Goal: Check status: Check status

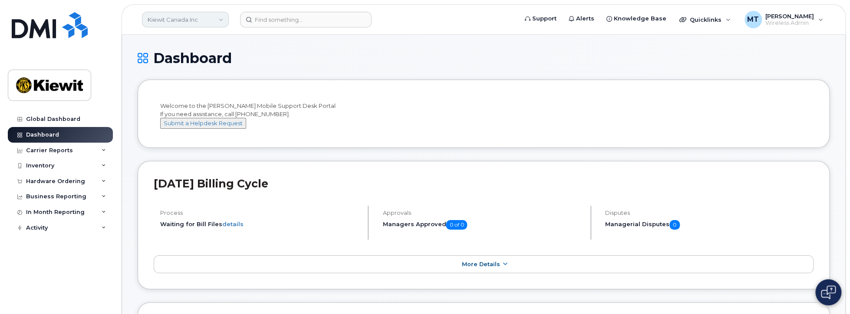
click at [219, 23] on link "Kiewit Canada Inc" at bounding box center [185, 20] width 87 height 16
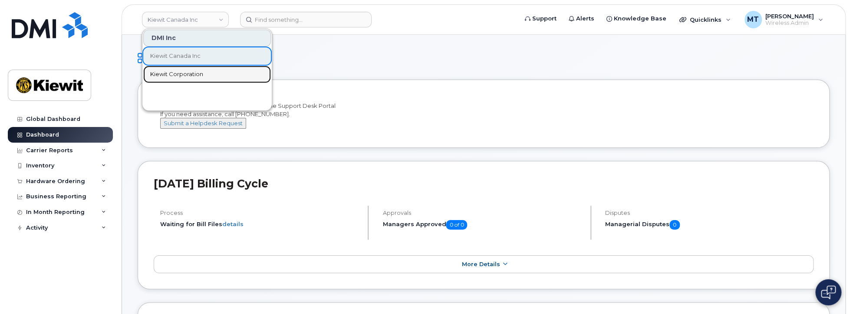
drag, startPoint x: 183, startPoint y: 72, endPoint x: 224, endPoint y: 72, distance: 40.4
click at [183, 72] on span "Kiewit Corporation" at bounding box center [176, 74] width 53 height 9
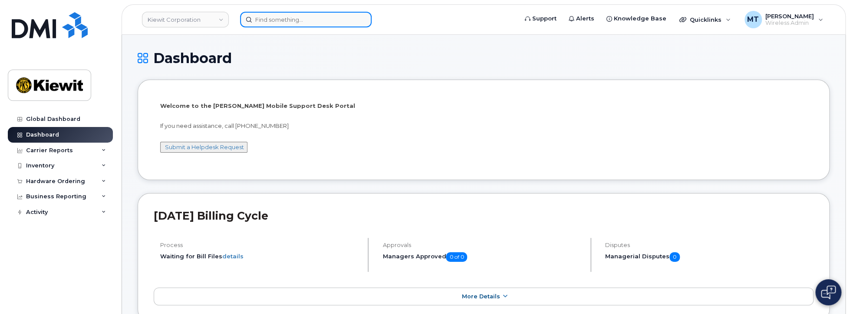
click at [302, 23] on input at bounding box center [306, 20] width 132 height 16
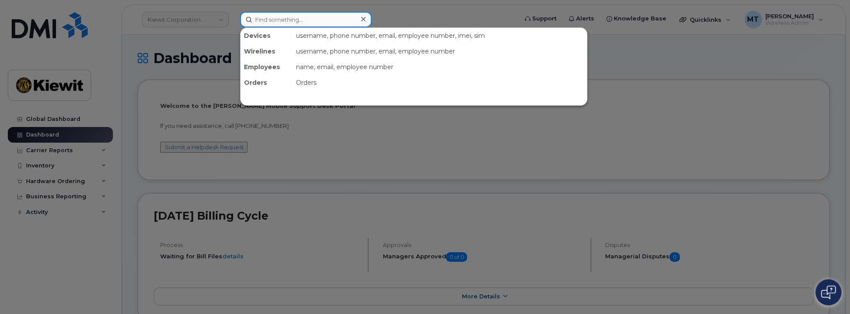
click at [286, 18] on input at bounding box center [306, 20] width 132 height 16
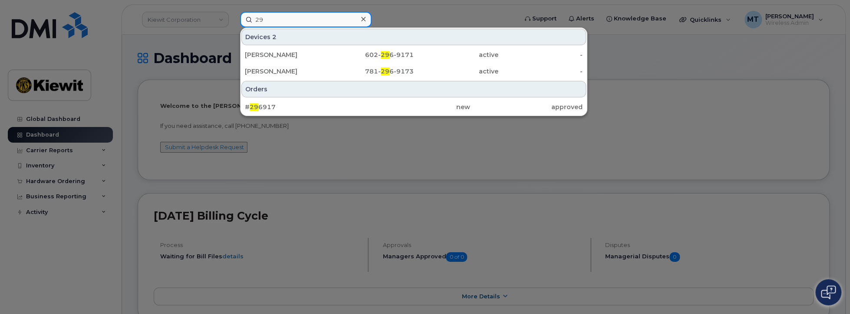
type input "2"
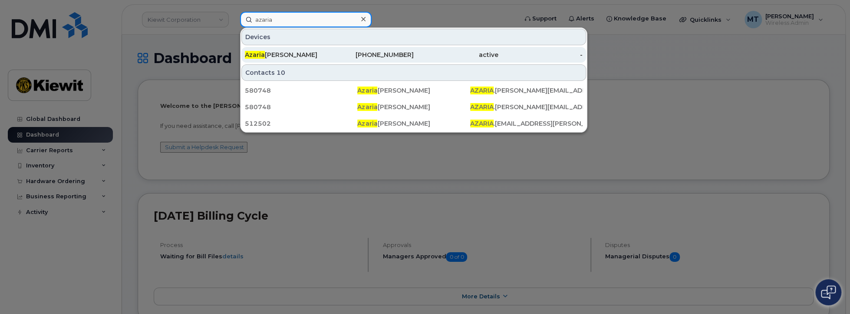
type input "azaria"
click at [269, 57] on div "Azaria Jackson" at bounding box center [287, 54] width 85 height 9
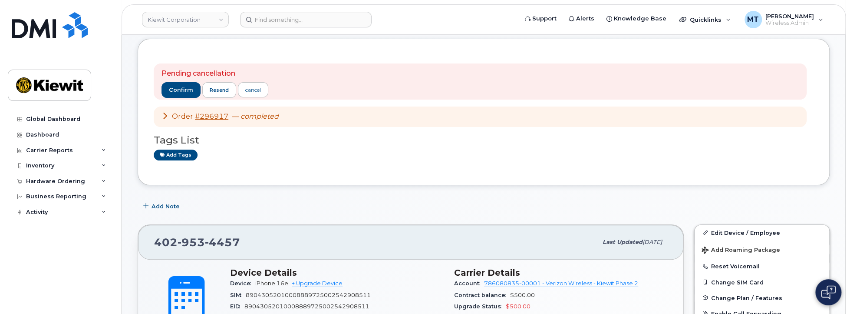
scroll to position [43, 0]
click at [163, 114] on icon at bounding box center [165, 114] width 7 height 7
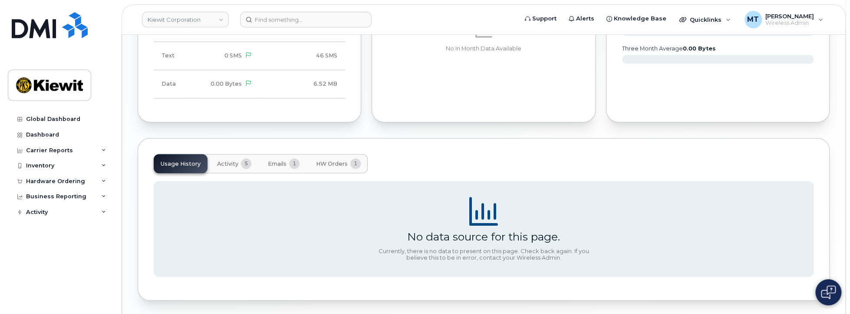
scroll to position [869, 0]
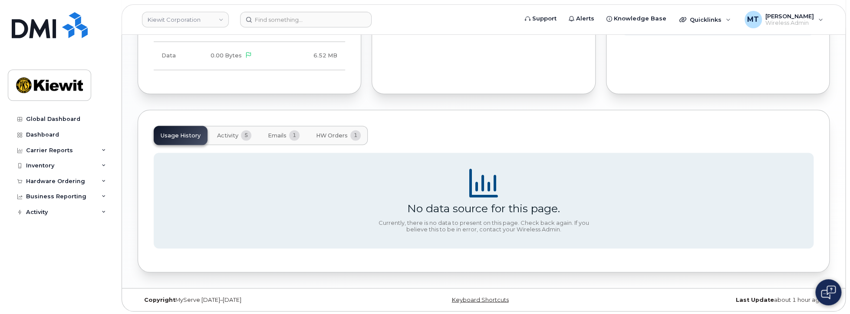
click at [273, 135] on span "Emails" at bounding box center [277, 135] width 19 height 7
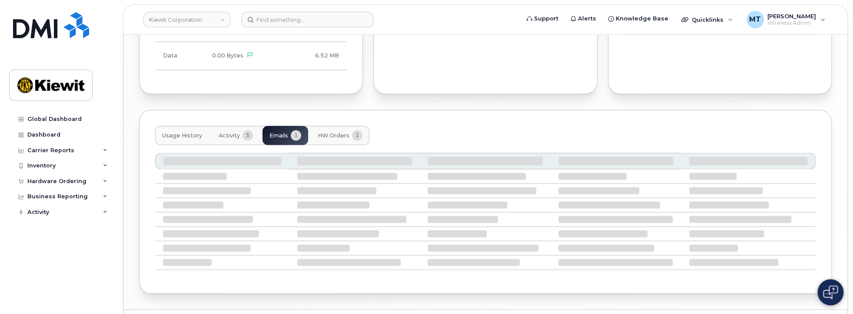
scroll to position [804, 0]
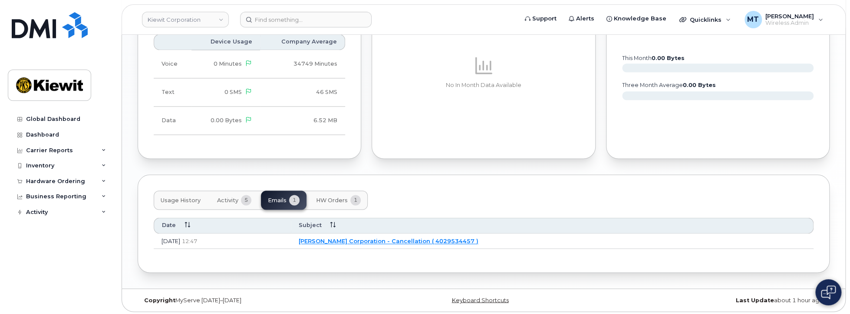
click at [460, 239] on link "Kiewit Corporation - Cancellation ( 4029534457 )" at bounding box center [389, 240] width 180 height 7
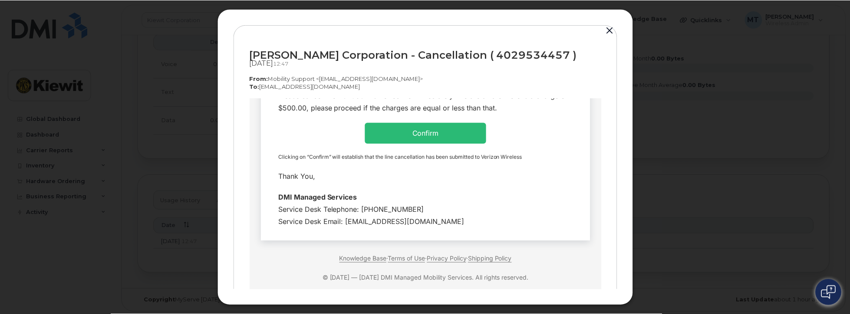
scroll to position [269, 0]
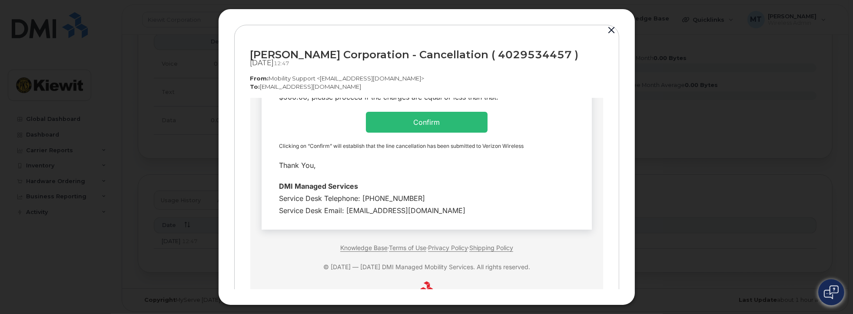
click at [609, 29] on button "button" at bounding box center [611, 30] width 13 height 12
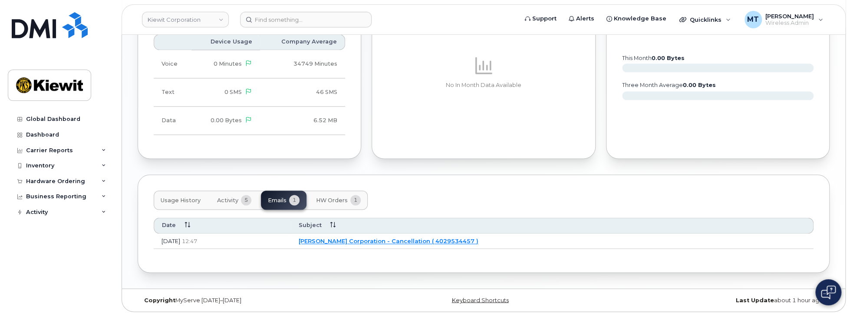
click at [228, 203] on button "Activity 5" at bounding box center [234, 199] width 48 height 19
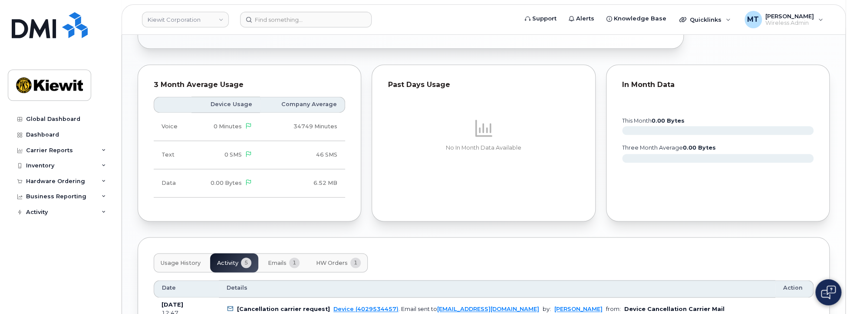
scroll to position [652, 0]
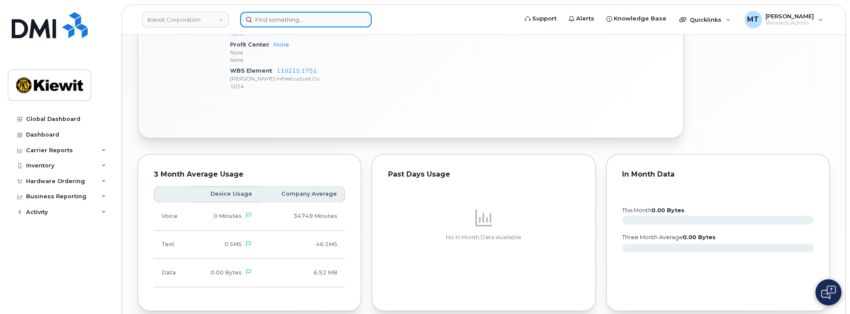
click at [288, 22] on input at bounding box center [306, 20] width 132 height 16
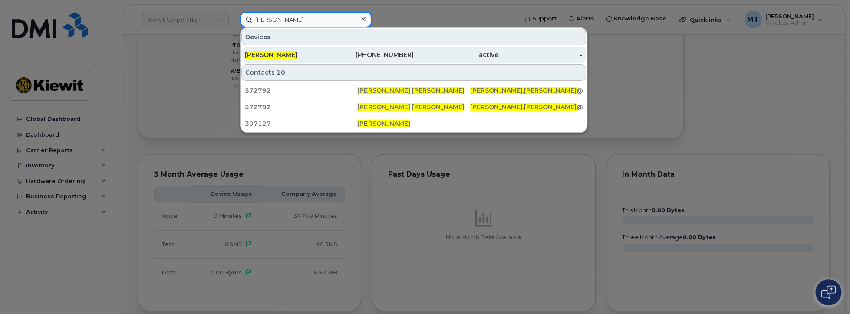
type input "thomas Allen"
click at [327, 56] on div "Thomas Allen" at bounding box center [287, 54] width 85 height 9
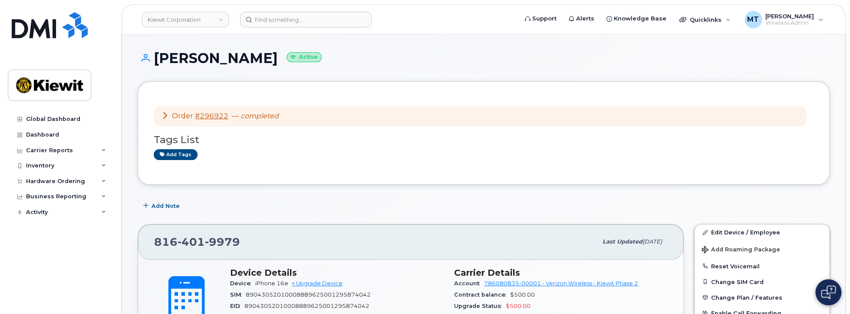
click at [164, 114] on icon at bounding box center [165, 115] width 7 height 7
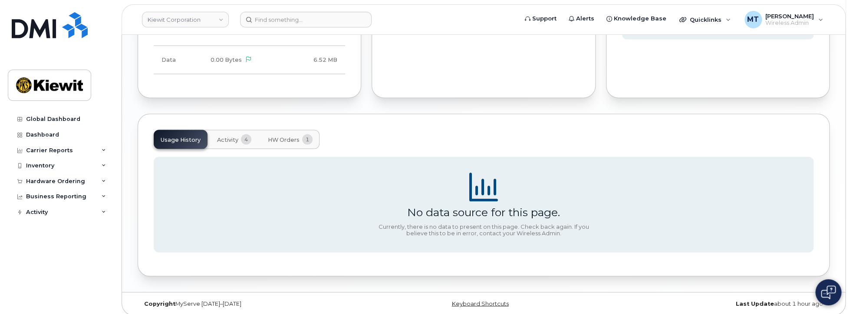
scroll to position [1006, 0]
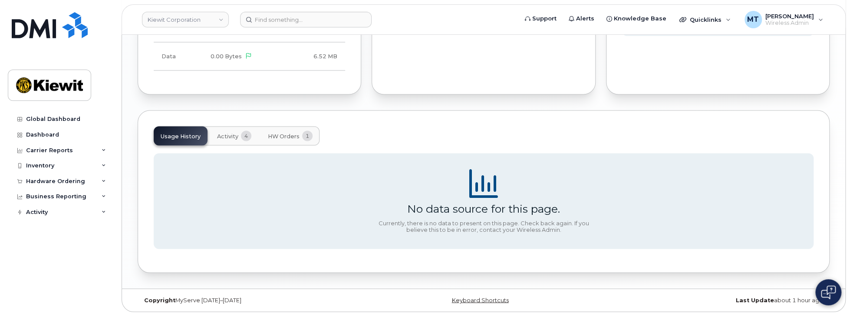
click at [235, 134] on span "Activity" at bounding box center [227, 135] width 21 height 7
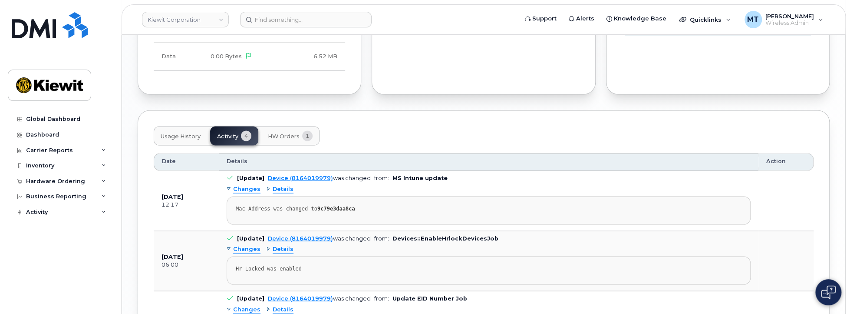
click at [283, 137] on button "HW Orders 1" at bounding box center [290, 135] width 59 height 19
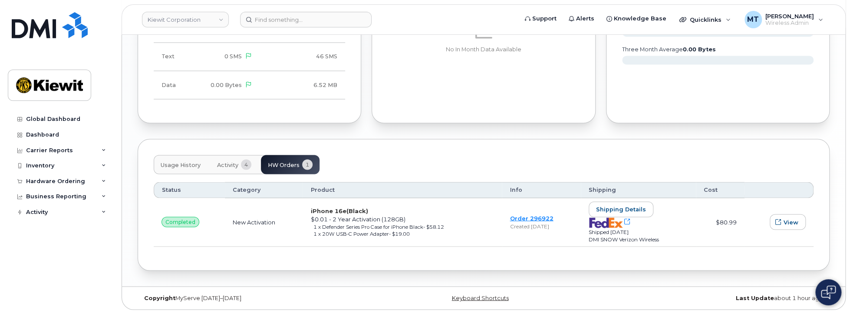
scroll to position [975, 0]
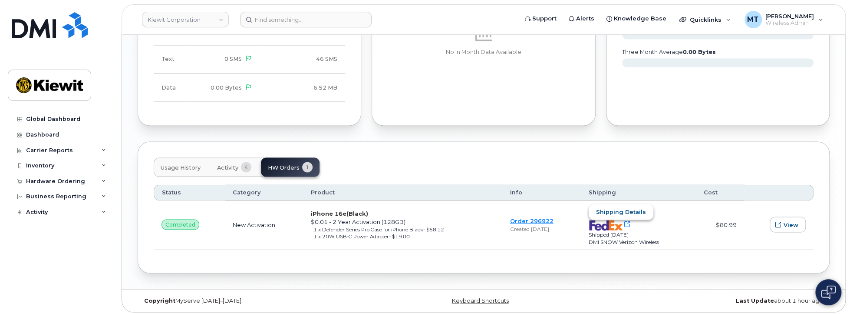
click at [642, 208] on span "Shipping details" at bounding box center [621, 211] width 50 height 8
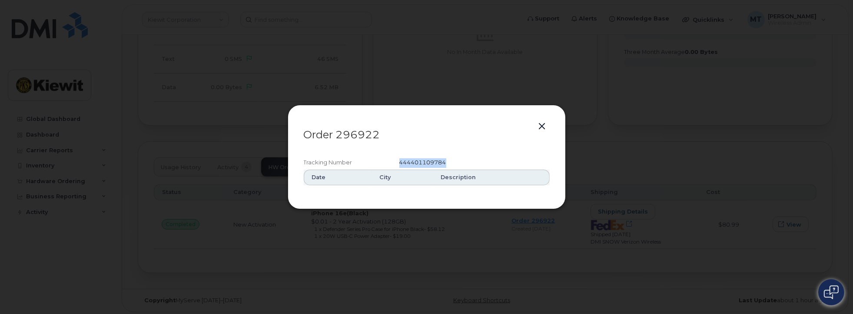
drag, startPoint x: 453, startPoint y: 162, endPoint x: 389, endPoint y: 161, distance: 64.3
click at [389, 161] on div "Tracking Number 444401109784" at bounding box center [427, 162] width 246 height 13
copy div "444401109784"
click at [542, 122] on button "button" at bounding box center [542, 126] width 13 height 12
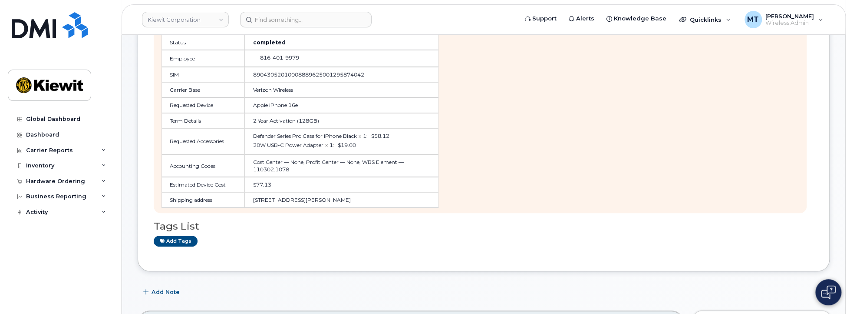
scroll to position [0, 0]
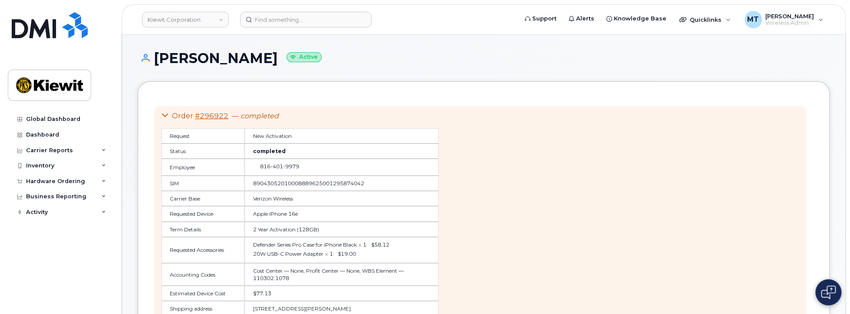
click at [165, 116] on icon at bounding box center [165, 115] width 7 height 7
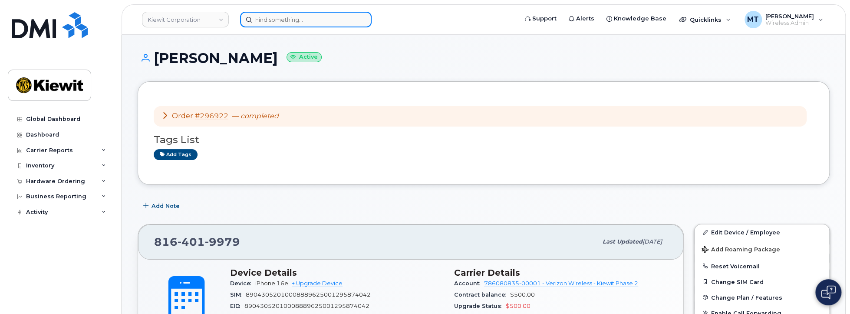
click at [288, 15] on input at bounding box center [306, 20] width 132 height 16
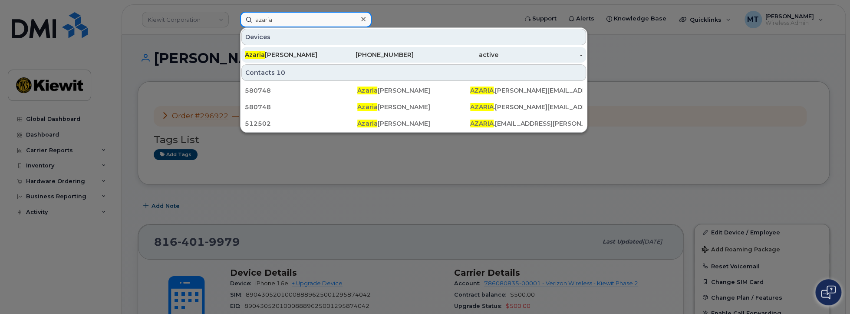
type input "azaria"
click at [311, 50] on div "Azaria Jackson" at bounding box center [287, 54] width 85 height 9
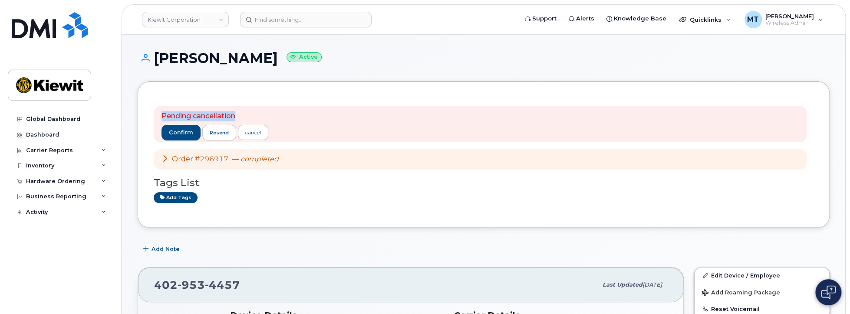
drag, startPoint x: 245, startPoint y: 115, endPoint x: 138, endPoint y: 122, distance: 108.0
click at [140, 118] on div "Pending cancellation confirm resend cancel Order #296917 — completed Tags List …" at bounding box center [484, 154] width 692 height 146
click at [413, 84] on div "Pending cancellation confirm resend cancel Order #296917 — completed Tags List …" at bounding box center [484, 154] width 692 height 146
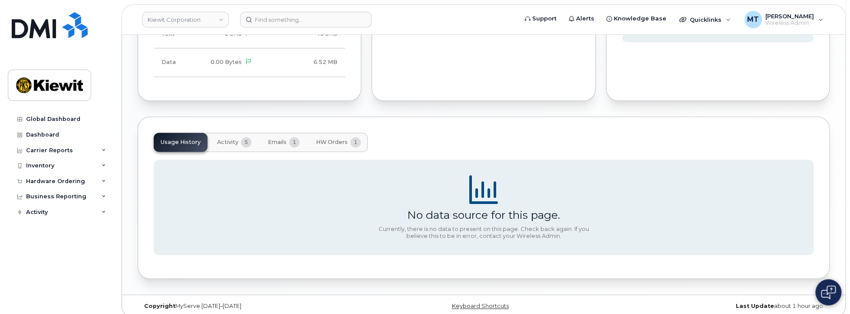
scroll to position [676, 0]
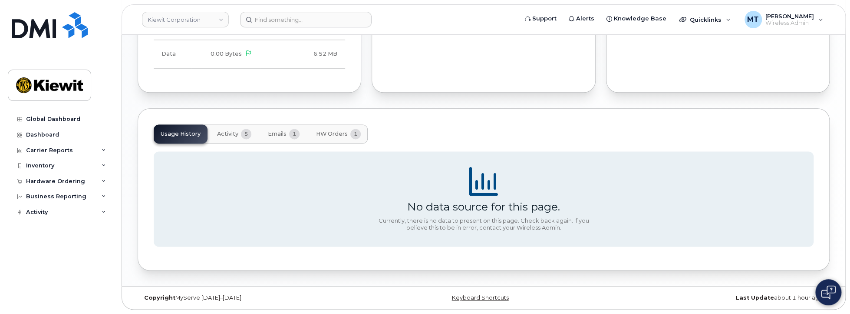
click at [244, 133] on span "5" at bounding box center [246, 134] width 10 height 10
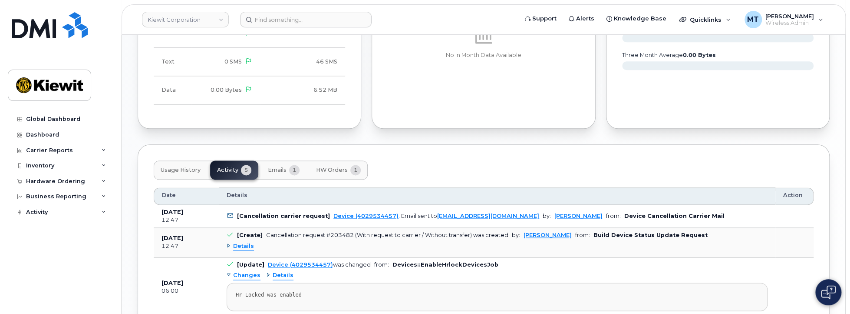
scroll to position [633, 0]
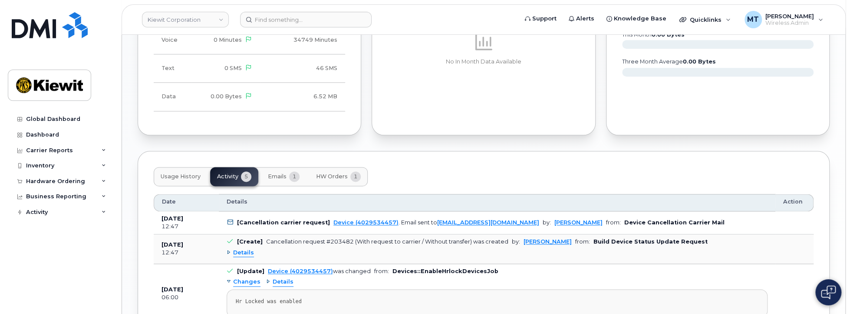
click at [279, 175] on span "Emails" at bounding box center [277, 176] width 19 height 7
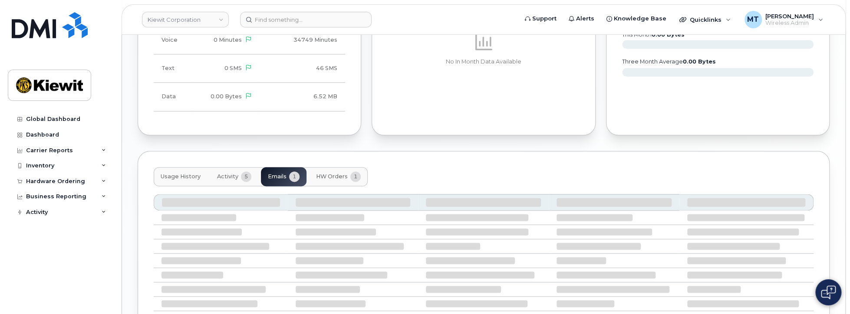
scroll to position [611, 0]
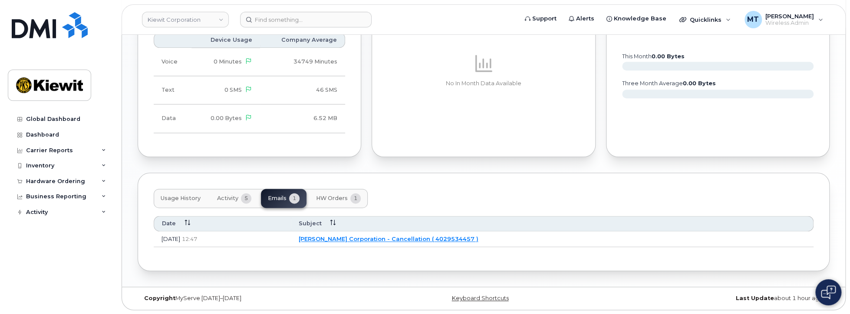
click at [316, 197] on span "HW Orders" at bounding box center [332, 198] width 32 height 7
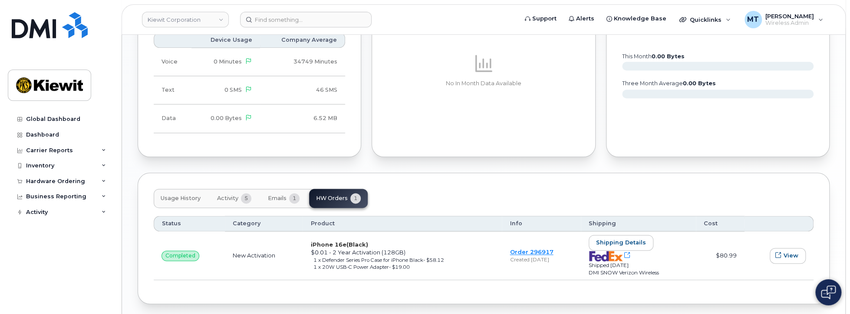
click at [273, 192] on button "Emails 1" at bounding box center [284, 198] width 46 height 19
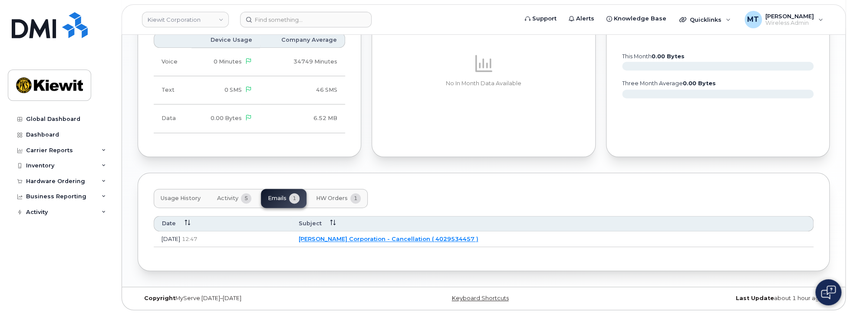
click at [453, 238] on link "Kiewit Corporation - Cancellation ( 4029534457 )" at bounding box center [389, 238] width 180 height 7
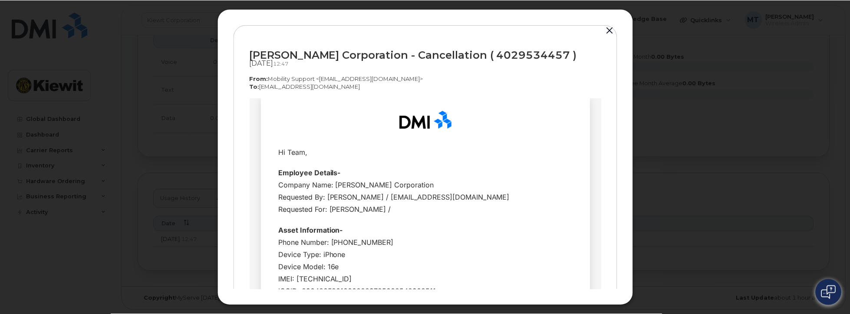
scroll to position [0, 0]
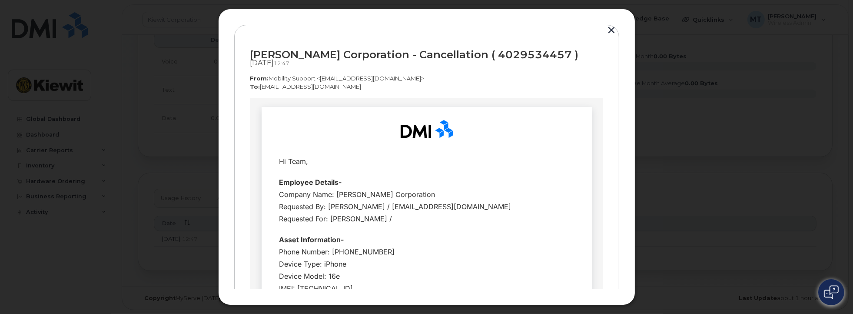
click at [615, 30] on button "button" at bounding box center [611, 30] width 13 height 12
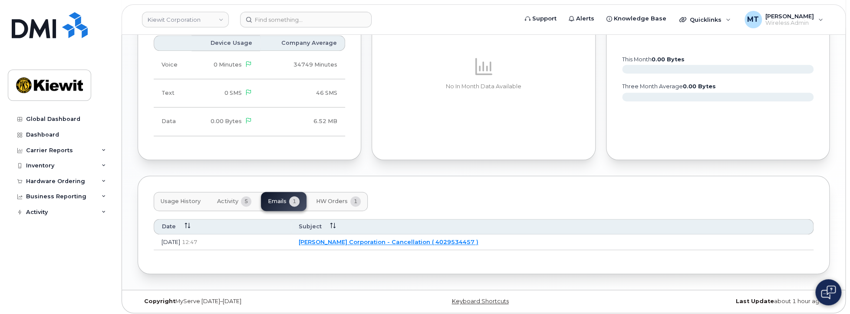
scroll to position [611, 0]
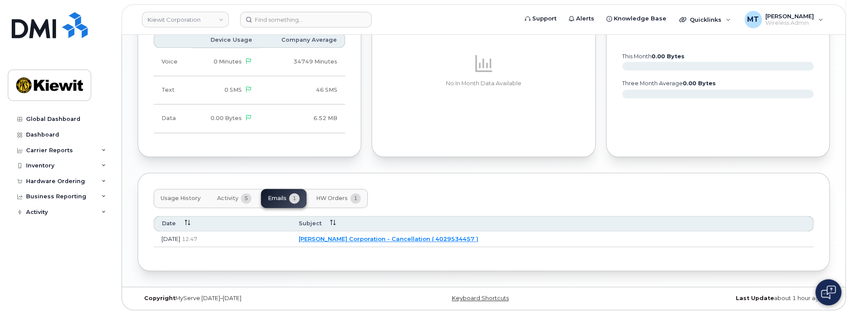
click at [212, 201] on button "Activity 5" at bounding box center [234, 198] width 48 height 19
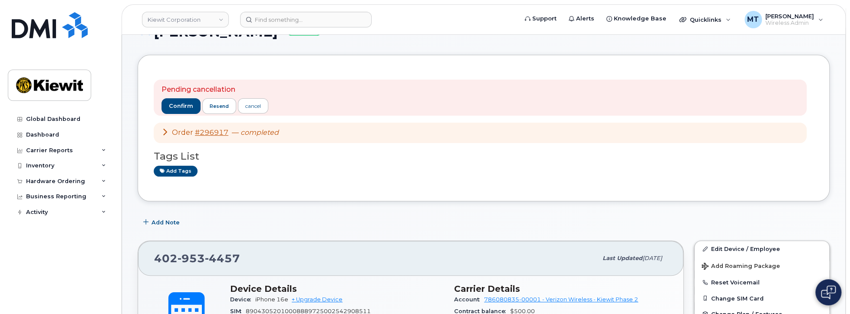
scroll to position [0, 0]
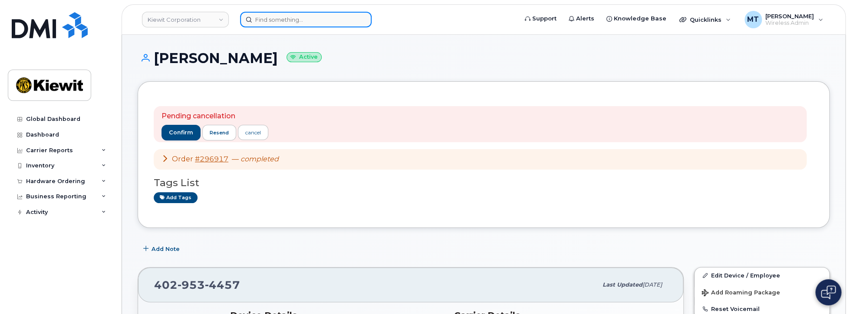
click at [280, 17] on input at bounding box center [306, 20] width 132 height 16
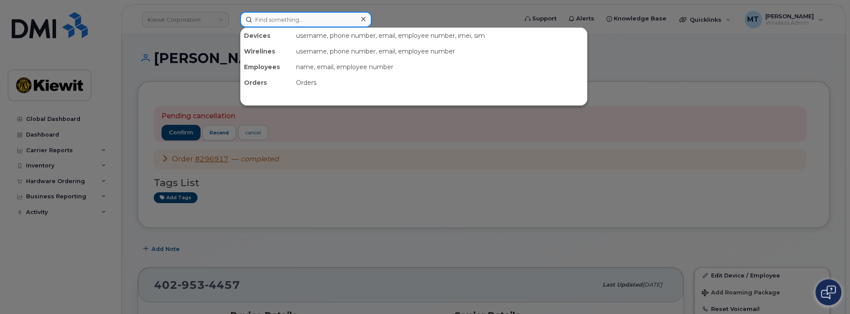
type input "J"
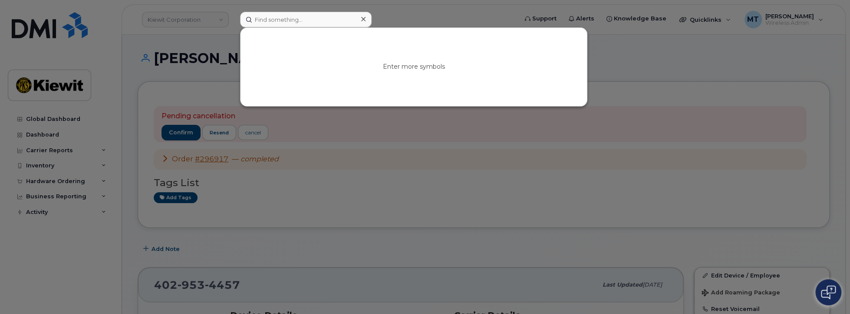
click at [181, 19] on div at bounding box center [425, 157] width 850 height 314
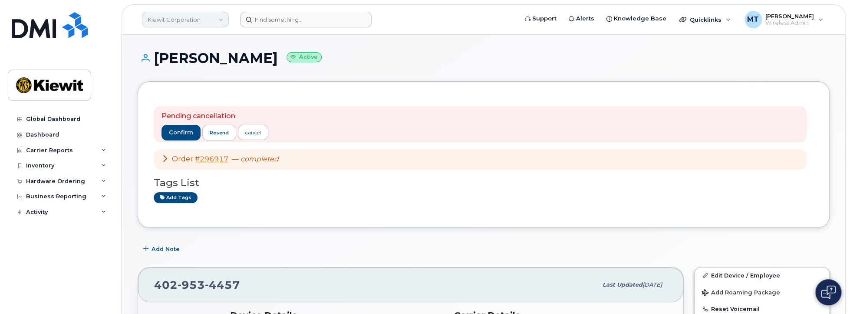
click at [182, 20] on link "Kiewit Corporation" at bounding box center [185, 20] width 87 height 16
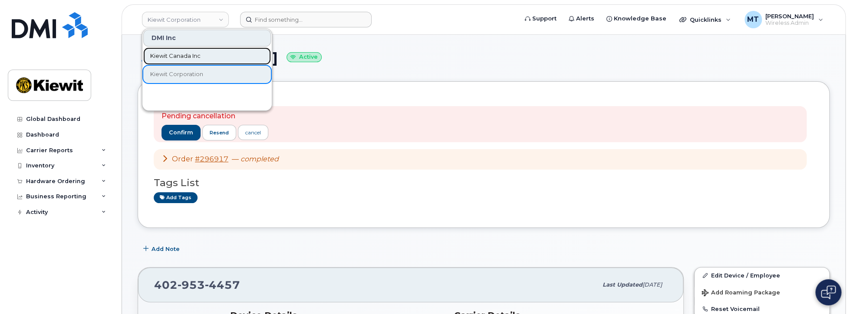
click at [192, 56] on span "Kiewit Canada Inc" at bounding box center [175, 56] width 50 height 9
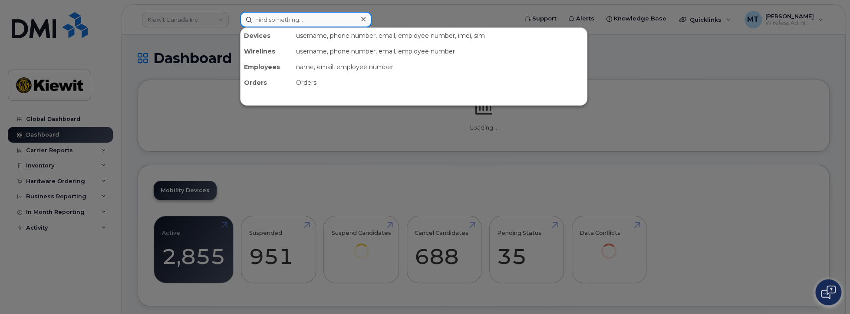
click at [285, 19] on input at bounding box center [306, 20] width 132 height 16
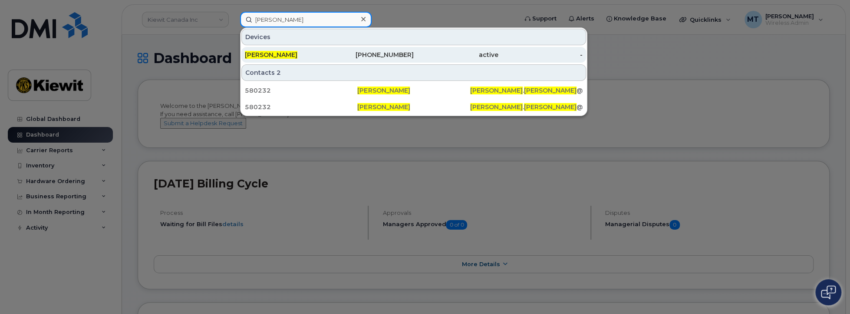
type input "James Brazeau"
click at [325, 55] on div "James Brazeau" at bounding box center [287, 54] width 85 height 9
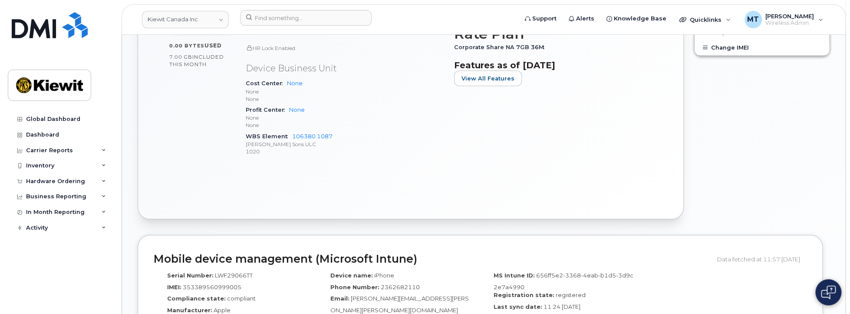
scroll to position [388, 0]
click at [190, 16] on link "Kiewit Canada Inc" at bounding box center [185, 19] width 87 height 17
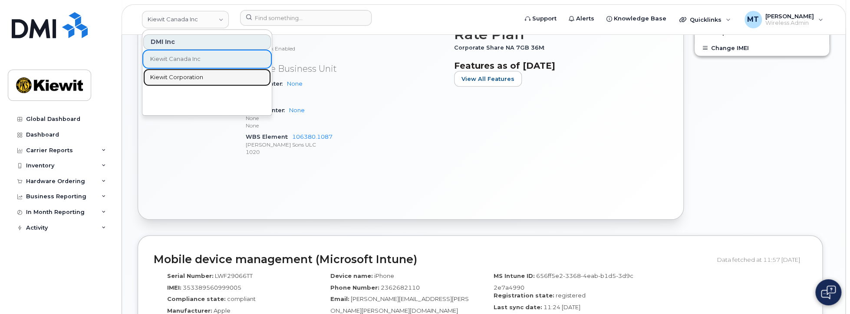
click at [193, 85] on link "Kiewit Corporation" at bounding box center [207, 77] width 128 height 17
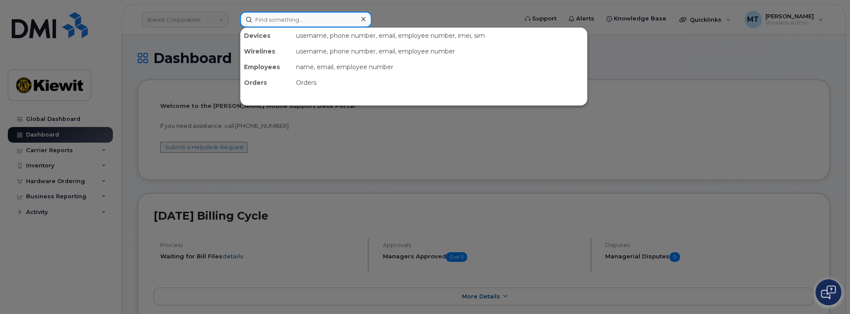
click at [292, 21] on input at bounding box center [306, 20] width 132 height 16
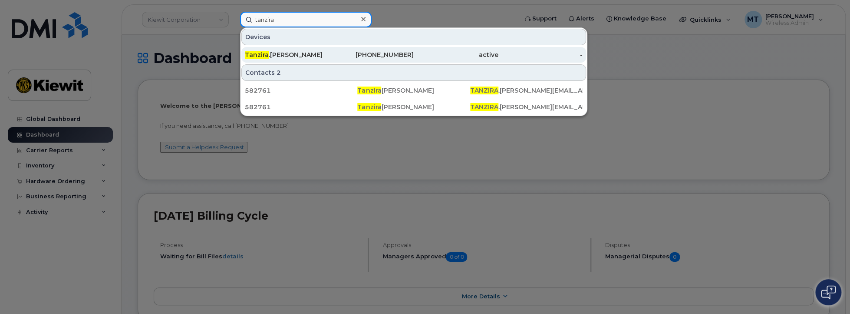
type input "tanzira"
click at [337, 54] on div "[PHONE_NUMBER]" at bounding box center [372, 54] width 85 height 9
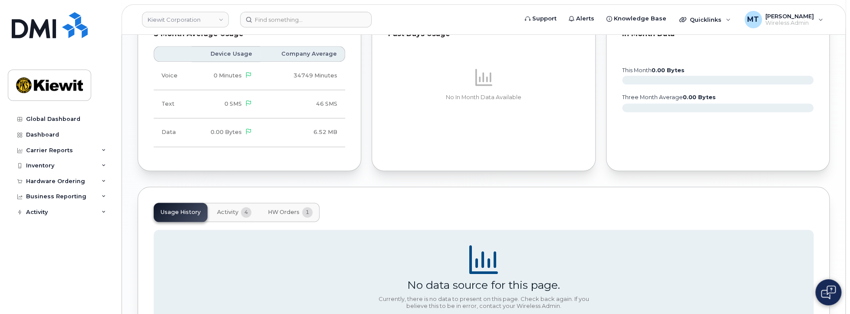
scroll to position [814, 0]
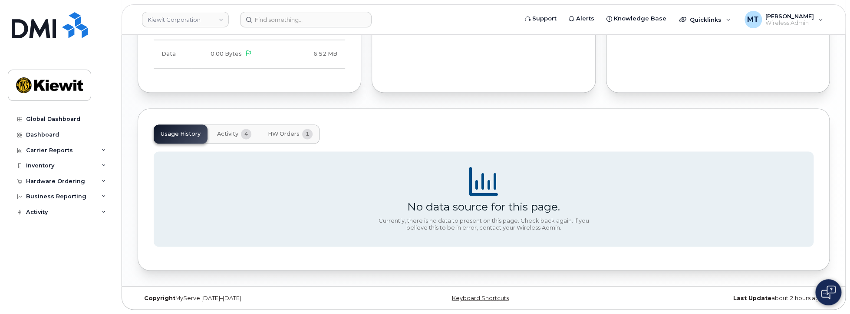
click at [293, 134] on span "HW Orders" at bounding box center [284, 133] width 32 height 7
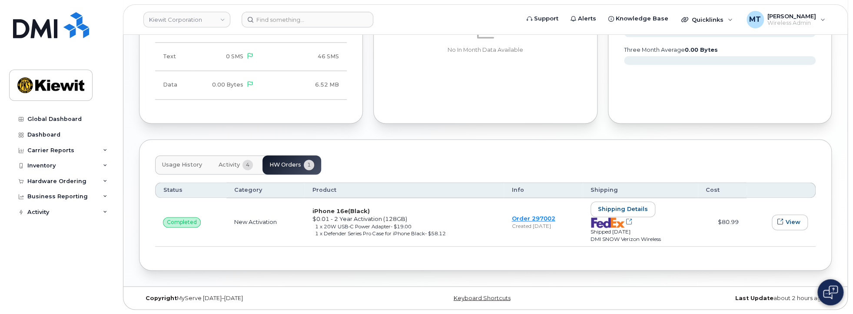
scroll to position [782, 0]
click at [649, 210] on button "Shipping details" at bounding box center [621, 210] width 65 height 16
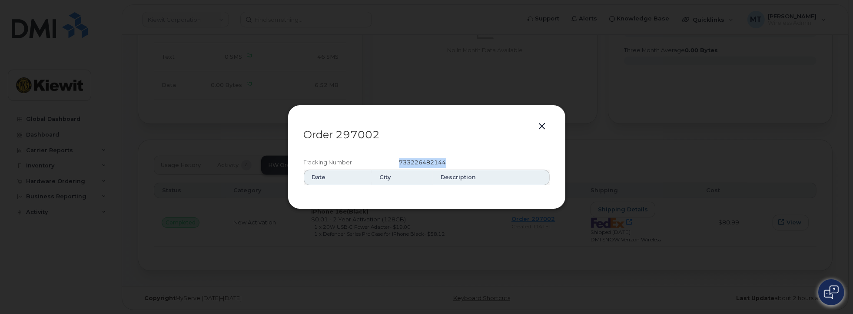
drag, startPoint x: 459, startPoint y: 163, endPoint x: 366, endPoint y: 163, distance: 92.5
click at [366, 163] on div "Tracking Number 733226482144" at bounding box center [427, 162] width 246 height 13
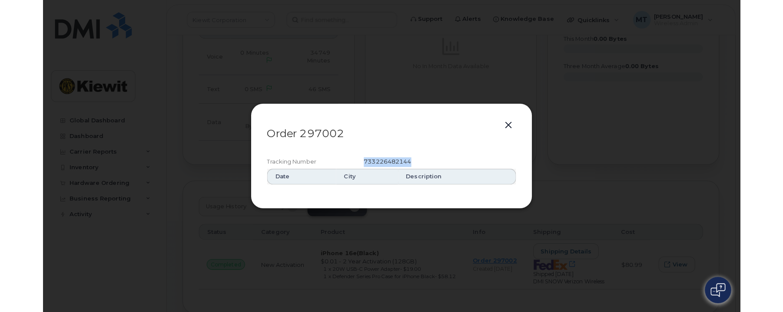
scroll to position [419, 0]
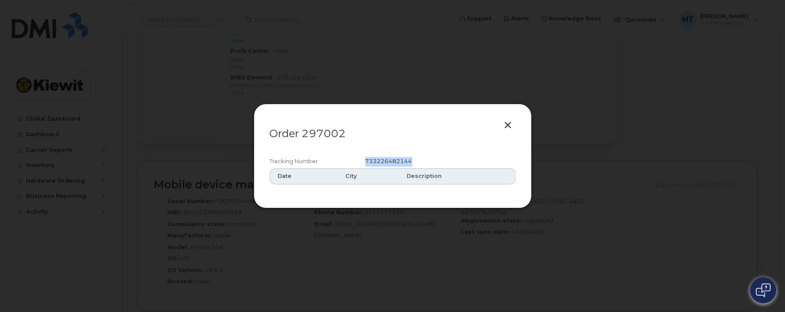
click at [504, 123] on button "button" at bounding box center [508, 125] width 13 height 12
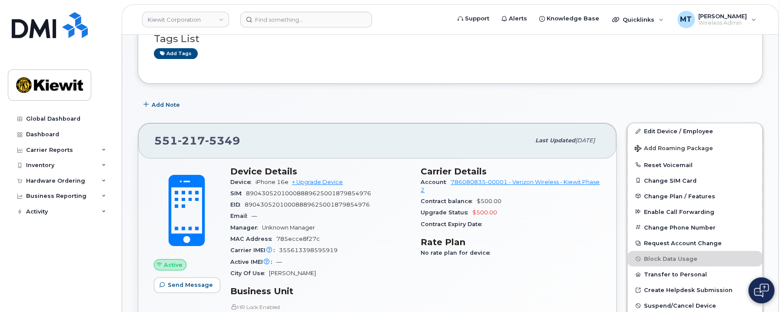
scroll to position [0, 0]
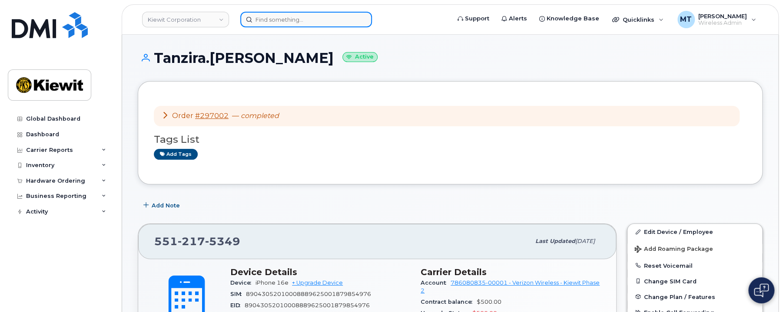
drag, startPoint x: 286, startPoint y: 21, endPoint x: 293, endPoint y: 19, distance: 7.2
click at [286, 21] on input at bounding box center [306, 20] width 132 height 16
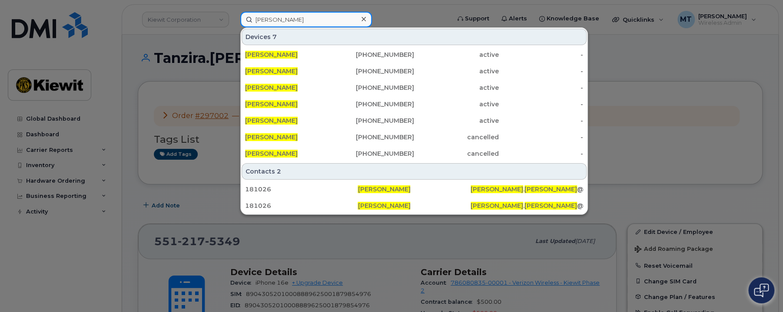
type input "[PERSON_NAME]"
click at [304, 16] on input "[PERSON_NAME]" at bounding box center [306, 20] width 132 height 16
drag, startPoint x: 310, startPoint y: 19, endPoint x: 218, endPoint y: 20, distance: 92.5
click at [233, 20] on div "[PERSON_NAME] Devices 7 [PERSON_NAME] [PHONE_NUMBER] active - [PERSON_NAME] [PH…" at bounding box center [342, 20] width 218 height 16
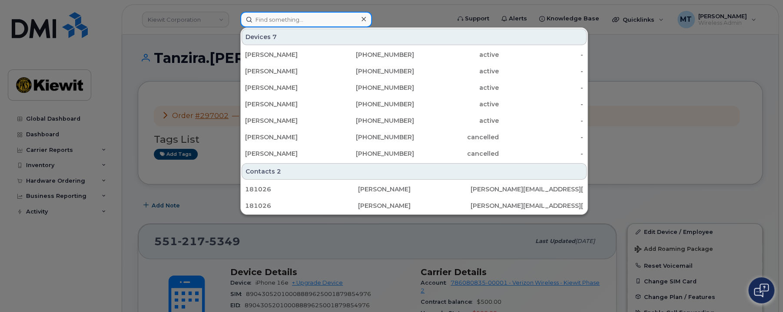
paste input "297049"
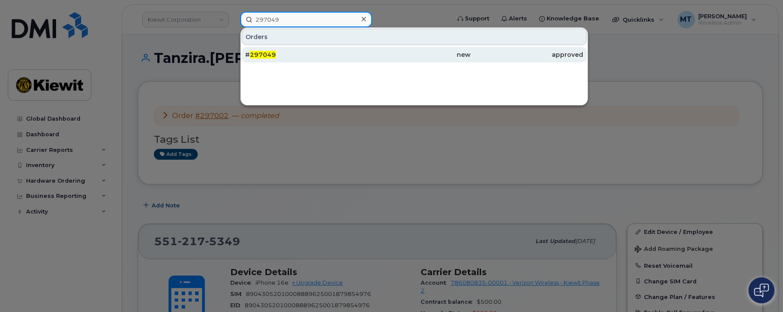
type input "297049"
click at [315, 60] on div "# 297049" at bounding box center [301, 55] width 112 height 16
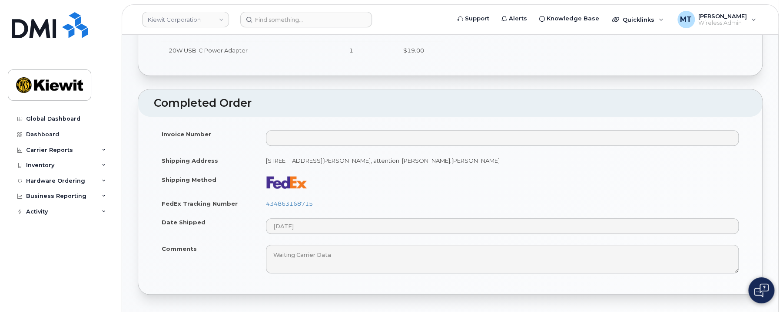
scroll to position [391, 0]
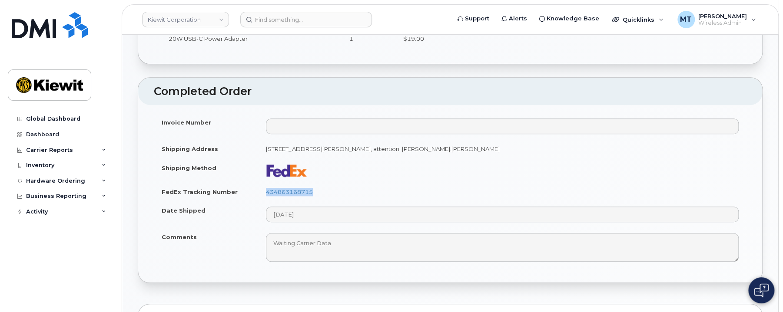
drag, startPoint x: 320, startPoint y: 187, endPoint x: 252, endPoint y: 188, distance: 68.2
click at [252, 188] on tr "FedEx Tracking Number 434863168715" at bounding box center [450, 191] width 592 height 19
copy tr "434863168715"
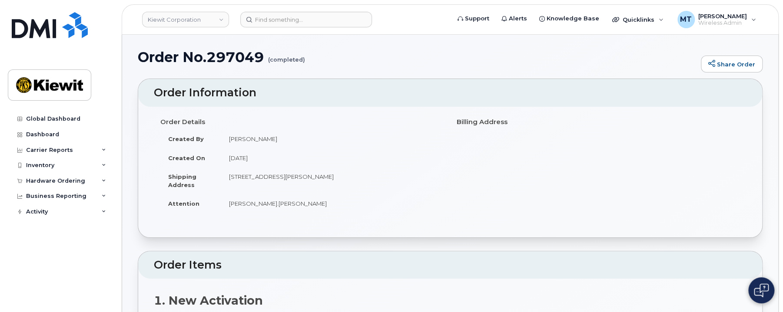
scroll to position [0, 0]
